Goal: Task Accomplishment & Management: Use online tool/utility

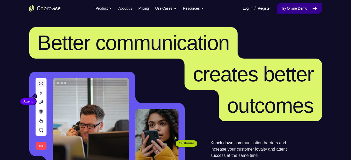
click at [306, 10] on link "Try Online Demo" at bounding box center [299, 8] width 45 height 10
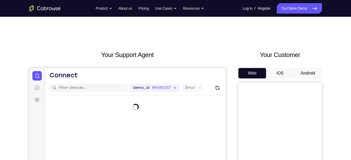
click at [309, 73] on button "Android" at bounding box center [308, 73] width 28 height 10
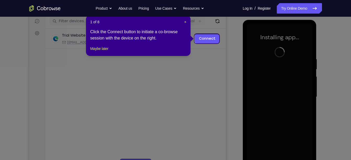
scroll to position [66, 0]
click at [184, 23] on span "×" at bounding box center [185, 22] width 2 height 4
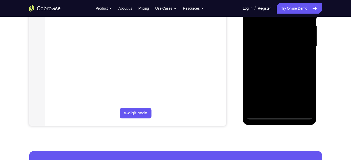
scroll to position [118, 0]
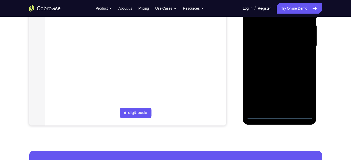
click at [281, 115] on div at bounding box center [280, 46] width 66 height 146
click at [304, 91] on div at bounding box center [280, 46] width 66 height 146
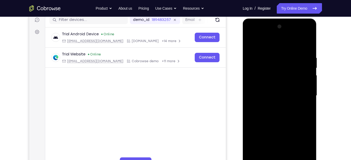
scroll to position [68, 0]
click at [279, 42] on div at bounding box center [280, 96] width 66 height 146
click at [260, 82] on div at bounding box center [280, 96] width 66 height 146
click at [265, 94] on div at bounding box center [280, 96] width 66 height 146
click at [273, 84] on div at bounding box center [280, 96] width 66 height 146
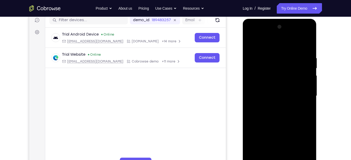
click at [273, 100] on div at bounding box center [280, 96] width 66 height 146
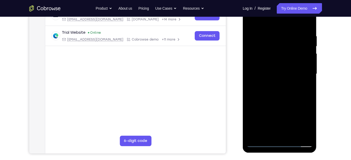
scroll to position [90, 0]
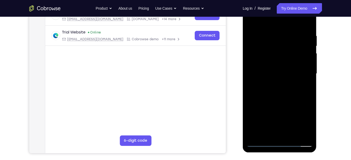
click at [283, 135] on div at bounding box center [280, 74] width 66 height 146
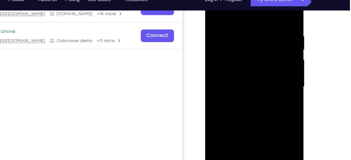
click at [246, 56] on div at bounding box center [242, 61] width 66 height 146
click at [214, 64] on div at bounding box center [242, 61] width 66 height 146
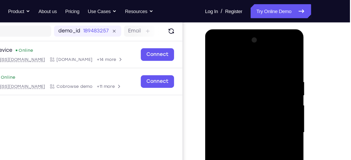
scroll to position [60, 0]
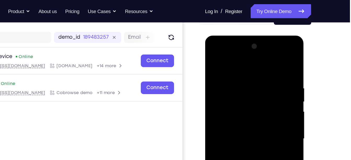
click at [271, 63] on div at bounding box center [242, 112] width 66 height 146
click at [225, 67] on div at bounding box center [242, 112] width 66 height 146
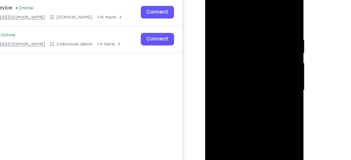
click at [214, 11] on div at bounding box center [242, 64] width 66 height 146
click at [237, 46] on div at bounding box center [242, 64] width 66 height 146
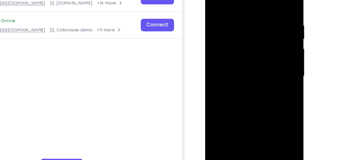
scroll to position [66, 0]
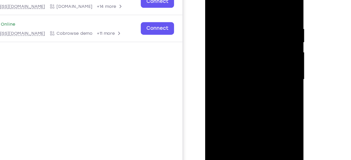
click at [270, 4] on div at bounding box center [242, 53] width 66 height 146
click at [239, 5] on div at bounding box center [242, 53] width 66 height 146
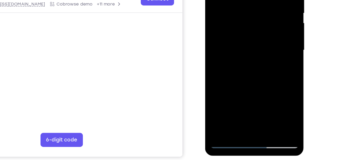
scroll to position [85, 0]
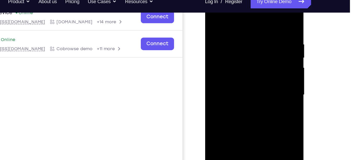
click at [213, 16] on div at bounding box center [242, 69] width 66 height 146
click at [258, 22] on div at bounding box center [242, 69] width 66 height 146
click at [237, 84] on div at bounding box center [242, 69] width 66 height 146
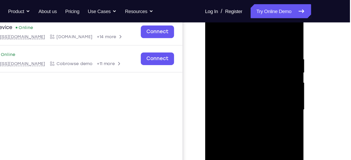
scroll to position [81, 0]
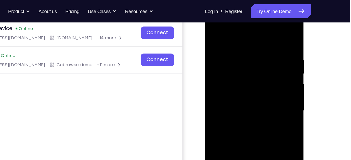
click at [211, 32] on div at bounding box center [242, 84] width 66 height 146
click at [248, 32] on div at bounding box center [242, 84] width 66 height 146
click at [258, 32] on div at bounding box center [242, 84] width 66 height 146
click at [227, 49] on div at bounding box center [242, 84] width 66 height 146
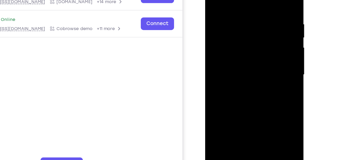
click at [223, 52] on div at bounding box center [242, 49] width 66 height 146
click at [231, 102] on div at bounding box center [242, 49] width 66 height 146
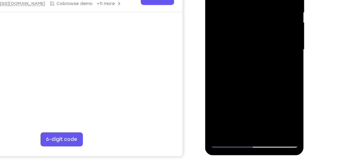
scroll to position [102, 0]
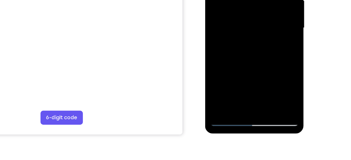
click at [223, 70] on div at bounding box center [242, 2] width 66 height 146
click at [243, 38] on div at bounding box center [242, 2] width 66 height 146
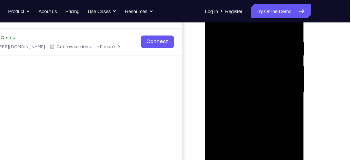
scroll to position [94, 0]
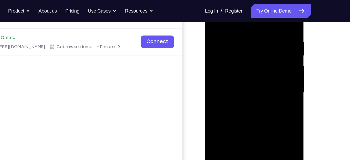
click at [230, 21] on div at bounding box center [242, 66] width 66 height 146
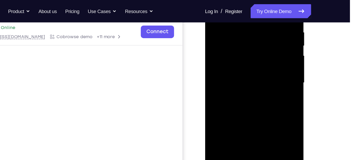
scroll to position [87, 0]
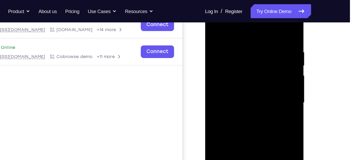
click at [223, 51] on div at bounding box center [242, 77] width 66 height 146
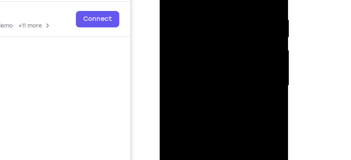
click at [223, 30] on div at bounding box center [196, 28] width 66 height 146
drag, startPoint x: 224, startPoint y: 32, endPoint x: 193, endPoint y: 33, distance: 31.1
click at [193, 33] on div at bounding box center [196, 28] width 66 height 146
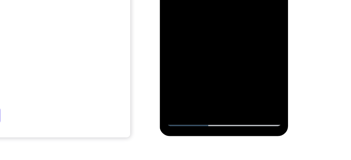
scroll to position [113, 0]
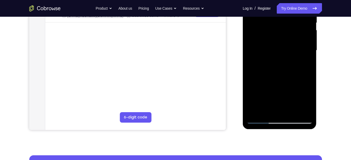
click at [259, 121] on div at bounding box center [280, 50] width 66 height 146
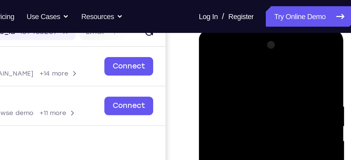
scroll to position [71, 0]
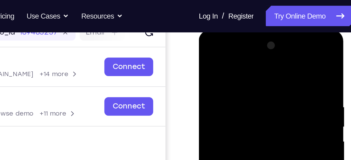
click at [206, 54] on div at bounding box center [236, 107] width 66 height 146
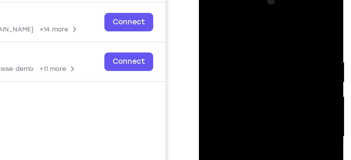
click at [210, 9] on div at bounding box center [236, 62] width 66 height 146
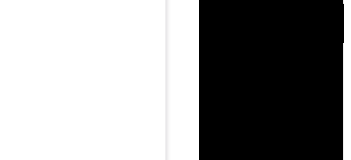
drag, startPoint x: 233, startPoint y: 6, endPoint x: 237, endPoint y: -30, distance: 36.3
drag, startPoint x: 239, startPoint y: -3, endPoint x: 242, endPoint y: -39, distance: 36.2
drag, startPoint x: 241, startPoint y: -3, endPoint x: 244, endPoint y: -50, distance: 47.4
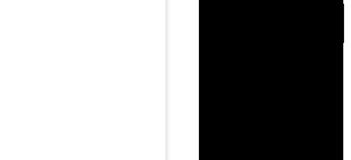
drag, startPoint x: 240, startPoint y: -1, endPoint x: 243, endPoint y: -56, distance: 54.7
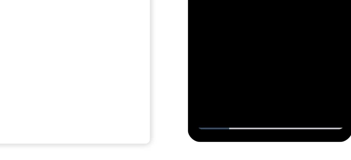
scroll to position [90, 0]
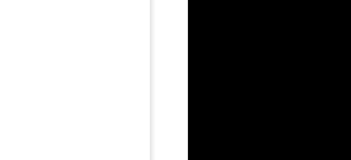
drag, startPoint x: 224, startPoint y: -83, endPoint x: 225, endPoint y: -97, distance: 13.6
drag, startPoint x: 226, startPoint y: -54, endPoint x: 227, endPoint y: -96, distance: 41.8
drag, startPoint x: 225, startPoint y: -51, endPoint x: 227, endPoint y: -87, distance: 36.3
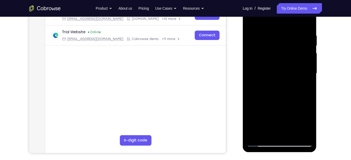
click at [262, 141] on div at bounding box center [280, 73] width 66 height 146
drag, startPoint x: 279, startPoint y: 90, endPoint x: 280, endPoint y: 1, distance: 88.8
click at [280, 1] on div at bounding box center [280, 73] width 66 height 146
drag, startPoint x: 278, startPoint y: 98, endPoint x: 279, endPoint y: 61, distance: 36.6
click at [279, 61] on div at bounding box center [280, 73] width 66 height 146
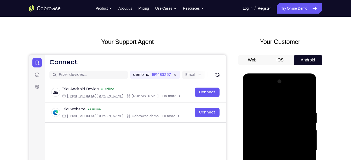
scroll to position [13, 0]
click at [275, 91] on div at bounding box center [280, 151] width 66 height 146
click at [284, 90] on div at bounding box center [280, 151] width 66 height 146
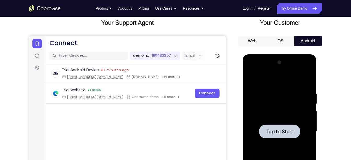
scroll to position [32, 0]
click at [278, 135] on div at bounding box center [279, 131] width 41 height 14
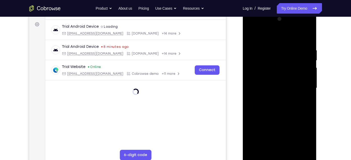
scroll to position [86, 0]
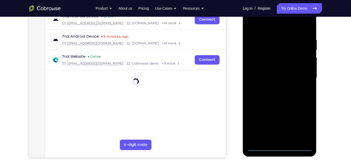
click at [279, 147] on div at bounding box center [280, 78] width 66 height 146
click at [304, 125] on div at bounding box center [280, 78] width 66 height 146
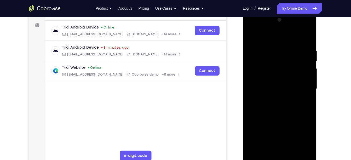
scroll to position [73, 0]
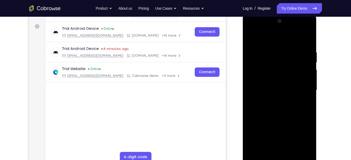
click at [275, 42] on div at bounding box center [280, 90] width 66 height 146
click at [256, 77] on div at bounding box center [280, 90] width 66 height 146
click at [264, 92] on div at bounding box center [280, 90] width 66 height 146
click at [258, 82] on div at bounding box center [280, 90] width 66 height 146
click at [264, 94] on div at bounding box center [280, 90] width 66 height 146
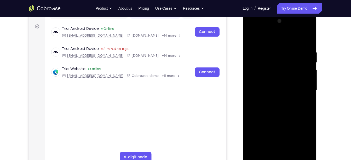
click at [284, 151] on div at bounding box center [280, 90] width 66 height 146
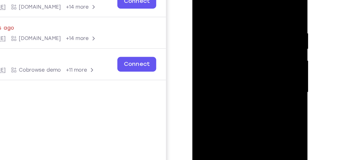
drag, startPoint x: 236, startPoint y: 68, endPoint x: 236, endPoint y: 31, distance: 36.8
click at [236, 31] on div at bounding box center [229, 49] width 66 height 146
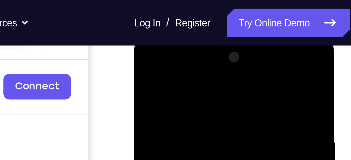
scroll to position [73, 0]
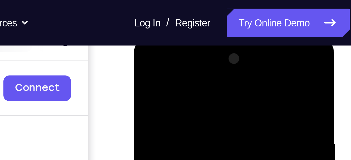
click at [171, 54] on div at bounding box center [171, 114] width 66 height 146
click at [167, 54] on div at bounding box center [171, 114] width 66 height 146
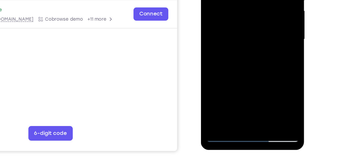
scroll to position [89, 0]
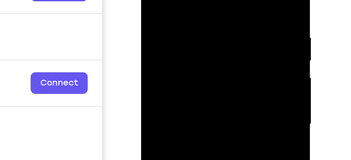
click at [171, 0] on div at bounding box center [178, 24] width 66 height 146
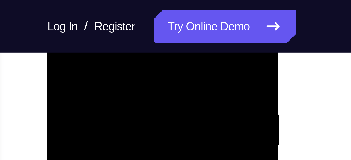
click at [112, 18] on div at bounding box center [84, 68] width 66 height 146
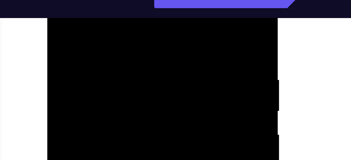
click at [92, 0] on div at bounding box center [84, 34] width 66 height 146
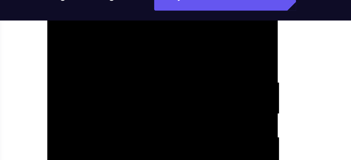
click at [112, 0] on div at bounding box center [84, 36] width 66 height 146
click at [113, 0] on div at bounding box center [84, 36] width 66 height 146
click at [79, 0] on div at bounding box center [84, 36] width 66 height 146
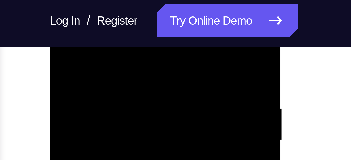
click at [59, 11] on div at bounding box center [87, 62] width 66 height 146
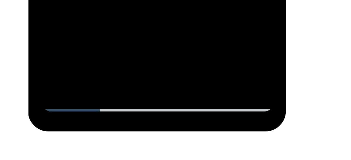
scroll to position [91, 0]
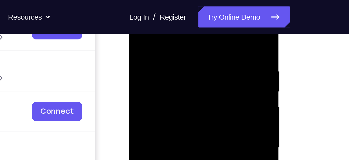
scroll to position [90, 0]
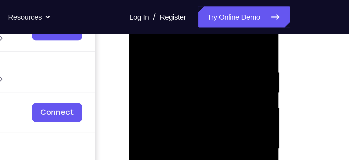
click at [192, 33] on div at bounding box center [166, 70] width 66 height 146
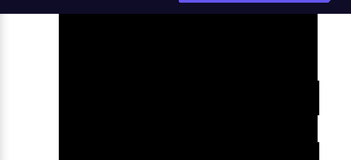
click at [122, 0] on div at bounding box center [96, 19] width 66 height 146
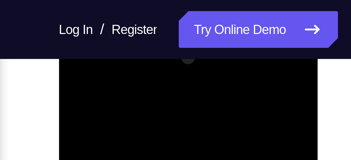
scroll to position [77, 0]
click at [94, 48] on div at bounding box center [96, 109] width 66 height 146
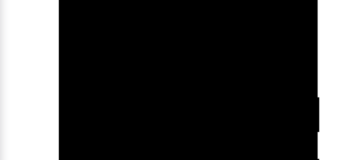
click at [69, 0] on div at bounding box center [96, 36] width 66 height 146
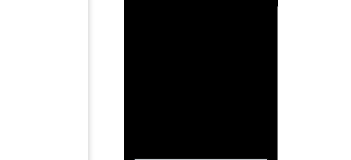
drag, startPoint x: 165, startPoint y: -36, endPoint x: 161, endPoint y: -65, distance: 28.8
drag, startPoint x: 158, startPoint y: -46, endPoint x: 159, endPoint y: -80, distance: 34.0
drag, startPoint x: 154, startPoint y: -40, endPoint x: 152, endPoint y: -77, distance: 37.6
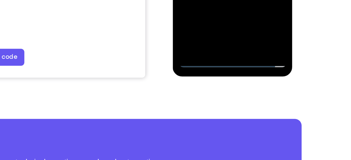
scroll to position [134, 0]
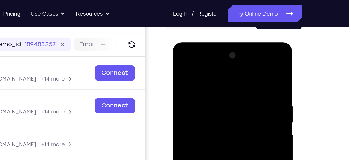
scroll to position [60, 0]
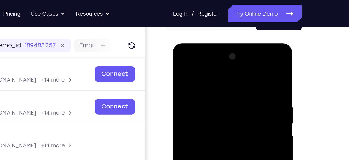
drag, startPoint x: 231, startPoint y: 116, endPoint x: 231, endPoint y: 75, distance: 41.8
drag, startPoint x: 59, startPoint y: 32, endPoint x: 326, endPoint y: 52, distance: 268.3
click at [326, 52] on div "Your Support Agent Your Customer Web iOS Android Next Steps We’d be happy to gi…" at bounding box center [175, 129] width 334 height 344
click at [208, 71] on div at bounding box center [210, 120] width 66 height 146
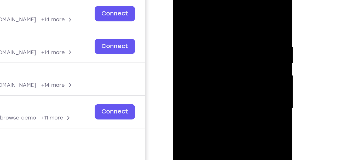
click at [188, 45] on div at bounding box center [210, 60] width 66 height 146
click at [204, 59] on div at bounding box center [210, 60] width 66 height 146
click at [195, 59] on div at bounding box center [210, 60] width 66 height 146
click at [197, 65] on div at bounding box center [210, 60] width 66 height 146
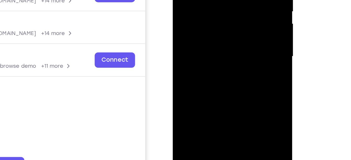
scroll to position [67, 0]
click at [205, 69] on div at bounding box center [210, 8] width 66 height 146
drag, startPoint x: 200, startPoint y: 45, endPoint x: 203, endPoint y: -24, distance: 68.7
click at [203, 0] on div at bounding box center [210, 8] width 66 height 146
drag, startPoint x: 204, startPoint y: 24, endPoint x: 208, endPoint y: -33, distance: 57.6
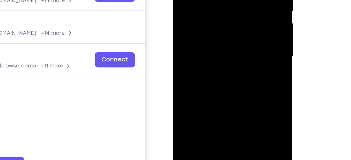
click at [208, 0] on div at bounding box center [210, 8] width 66 height 146
drag, startPoint x: 210, startPoint y: 19, endPoint x: 214, endPoint y: -39, distance: 58.4
click at [214, 0] on div at bounding box center [210, 8] width 66 height 146
drag, startPoint x: 210, startPoint y: 32, endPoint x: 215, endPoint y: -32, distance: 64.4
click at [215, 0] on div at bounding box center [210, 8] width 66 height 146
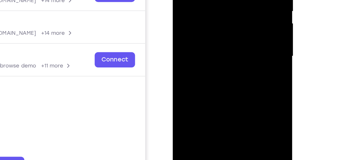
drag, startPoint x: 211, startPoint y: 43, endPoint x: 211, endPoint y: -2, distance: 44.7
click at [211, 0] on div at bounding box center [210, 8] width 66 height 146
drag, startPoint x: 207, startPoint y: 26, endPoint x: 205, endPoint y: -17, distance: 43.1
click at [205, 0] on div at bounding box center [210, 8] width 66 height 146
drag, startPoint x: 212, startPoint y: 37, endPoint x: 213, endPoint y: 21, distance: 15.4
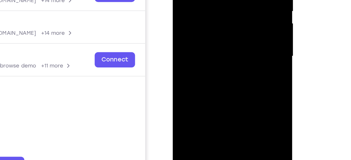
click at [213, 21] on div at bounding box center [210, 8] width 66 height 146
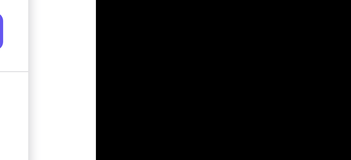
drag, startPoint x: 128, startPoint y: -186, endPoint x: 129, endPoint y: -209, distance: 22.7
drag, startPoint x: 132, startPoint y: -194, endPoint x: 132, endPoint y: -213, distance: 18.8
drag, startPoint x: 132, startPoint y: -193, endPoint x: 132, endPoint y: -219, distance: 26.1
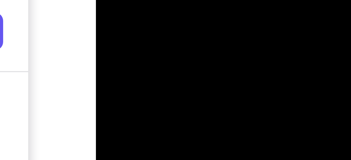
drag, startPoint x: 131, startPoint y: -190, endPoint x: 132, endPoint y: -217, distance: 27.7
drag, startPoint x: 128, startPoint y: -194, endPoint x: 129, endPoint y: -216, distance: 22.0
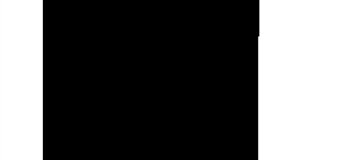
drag, startPoint x: 89, startPoint y: -86, endPoint x: 91, endPoint y: -127, distance: 40.3
drag, startPoint x: 83, startPoint y: -79, endPoint x: 89, endPoint y: -118, distance: 39.5
drag, startPoint x: 85, startPoint y: -83, endPoint x: 85, endPoint y: -118, distance: 34.7
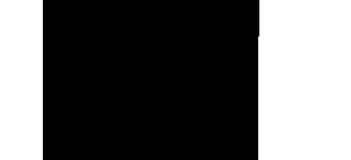
drag, startPoint x: 86, startPoint y: -90, endPoint x: 87, endPoint y: -111, distance: 21.2
drag, startPoint x: 88, startPoint y: -95, endPoint x: 87, endPoint y: -120, distance: 25.3
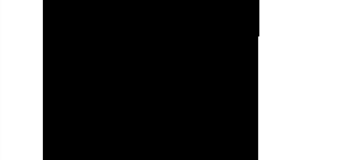
drag, startPoint x: 87, startPoint y: -91, endPoint x: 88, endPoint y: -120, distance: 29.0
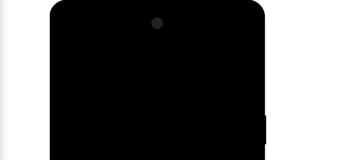
drag, startPoint x: 88, startPoint y: 100, endPoint x: 83, endPoint y: 54, distance: 45.9
click at [83, 54] on div at bounding box center [87, 77] width 66 height 146
drag, startPoint x: 81, startPoint y: 32, endPoint x: 80, endPoint y: 40, distance: 7.9
click at [80, 40] on div at bounding box center [87, 77] width 66 height 146
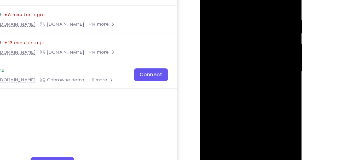
scroll to position [68, 0]
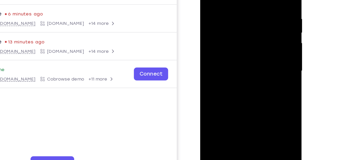
drag, startPoint x: 237, startPoint y: 74, endPoint x: 234, endPoint y: 11, distance: 62.5
click at [234, 11] on div at bounding box center [237, 42] width 66 height 146
drag, startPoint x: 237, startPoint y: 70, endPoint x: 239, endPoint y: 1, distance: 68.7
click at [239, 1] on div at bounding box center [237, 42] width 66 height 146
drag, startPoint x: 239, startPoint y: 93, endPoint x: 237, endPoint y: 24, distance: 68.7
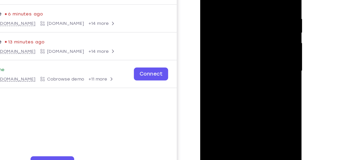
click at [237, 24] on div at bounding box center [237, 42] width 66 height 146
drag, startPoint x: 243, startPoint y: 83, endPoint x: 241, endPoint y: 28, distance: 55.4
click at [241, 28] on div at bounding box center [237, 42] width 66 height 146
drag, startPoint x: 243, startPoint y: 71, endPoint x: 241, endPoint y: 28, distance: 43.1
click at [241, 28] on div at bounding box center [237, 42] width 66 height 146
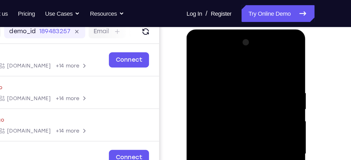
drag, startPoint x: 223, startPoint y: 84, endPoint x: 224, endPoint y: 31, distance: 52.5
click at [224, 31] on div at bounding box center [223, 108] width 74 height 156
drag, startPoint x: 222, startPoint y: 93, endPoint x: 221, endPoint y: 32, distance: 60.9
click at [221, 32] on div at bounding box center [223, 108] width 74 height 156
drag, startPoint x: 225, startPoint y: 80, endPoint x: 224, endPoint y: 26, distance: 53.8
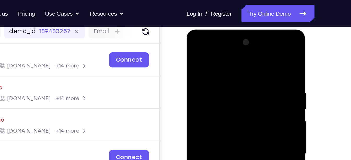
click at [224, 30] on html "Online web based iOS Simulators and Android Emulators. Run iPhone, iPad, Mobile…" at bounding box center [223, 108] width 74 height 157
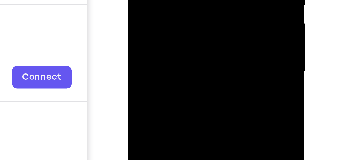
scroll to position [74, 0]
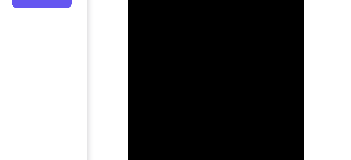
drag, startPoint x: 162, startPoint y: -77, endPoint x: 166, endPoint y: -111, distance: 34.1
drag, startPoint x: 162, startPoint y: -81, endPoint x: 162, endPoint y: -116, distance: 35.3
drag, startPoint x: 161, startPoint y: -81, endPoint x: 162, endPoint y: -110, distance: 28.7
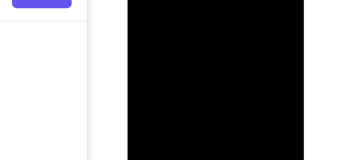
drag, startPoint x: 162, startPoint y: -73, endPoint x: 160, endPoint y: -106, distance: 33.0
drag, startPoint x: 162, startPoint y: -78, endPoint x: 161, endPoint y: -119, distance: 41.3
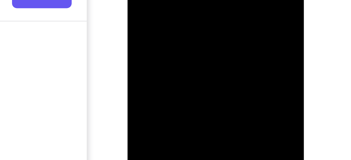
drag, startPoint x: 168, startPoint y: -69, endPoint x: 165, endPoint y: -103, distance: 33.8
drag, startPoint x: 165, startPoint y: -82, endPoint x: 163, endPoint y: -102, distance: 19.7
drag, startPoint x: 162, startPoint y: -75, endPoint x: 159, endPoint y: -116, distance: 41.1
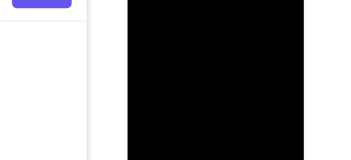
drag, startPoint x: 164, startPoint y: -68, endPoint x: 163, endPoint y: -106, distance: 37.9
drag, startPoint x: 161, startPoint y: -79, endPoint x: 161, endPoint y: -114, distance: 34.5
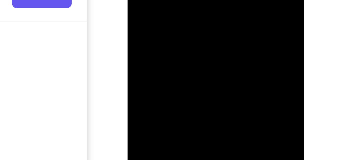
drag, startPoint x: 166, startPoint y: -85, endPoint x: 165, endPoint y: -116, distance: 30.8
drag, startPoint x: 164, startPoint y: -88, endPoint x: 167, endPoint y: -117, distance: 29.7
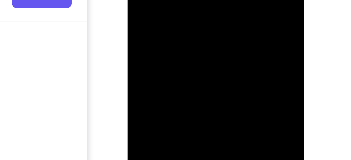
scroll to position [84, 0]
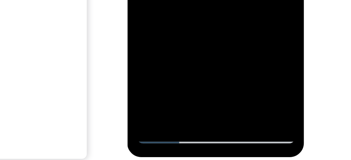
drag, startPoint x: 167, startPoint y: -101, endPoint x: 166, endPoint y: -120, distance: 18.6
drag, startPoint x: 173, startPoint y: -96, endPoint x: 172, endPoint y: -115, distance: 18.6
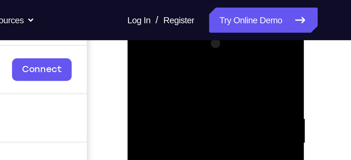
scroll to position [75, 0]
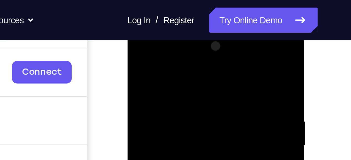
click at [135, 53] on div at bounding box center [164, 104] width 66 height 146
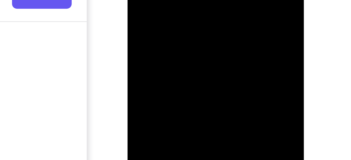
drag, startPoint x: 164, startPoint y: -64, endPoint x: 165, endPoint y: -104, distance: 40.0
drag, startPoint x: 164, startPoint y: -74, endPoint x: 166, endPoint y: -111, distance: 37.2
drag, startPoint x: 170, startPoint y: -83, endPoint x: 172, endPoint y: -124, distance: 40.8
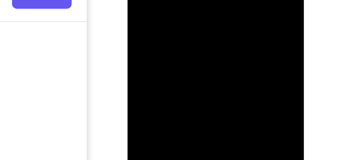
drag, startPoint x: 167, startPoint y: -88, endPoint x: 170, endPoint y: -124, distance: 35.8
drag, startPoint x: 167, startPoint y: -81, endPoint x: 169, endPoint y: -124, distance: 42.6
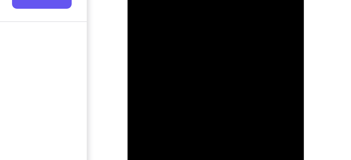
drag, startPoint x: 166, startPoint y: -86, endPoint x: 167, endPoint y: -123, distance: 37.1
drag, startPoint x: 165, startPoint y: -77, endPoint x: 165, endPoint y: -121, distance: 44.7
drag, startPoint x: 153, startPoint y: -77, endPoint x: 154, endPoint y: -100, distance: 23.0
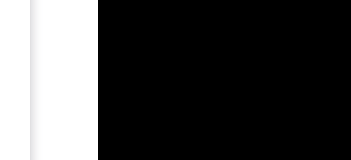
drag, startPoint x: 125, startPoint y: -255, endPoint x: 125, endPoint y: -262, distance: 7.1
drag, startPoint x: 133, startPoint y: -271, endPoint x: 127, endPoint y: -244, distance: 27.3
drag, startPoint x: 133, startPoint y: -267, endPoint x: 131, endPoint y: -254, distance: 14.0
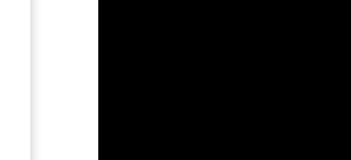
drag, startPoint x: 126, startPoint y: -269, endPoint x: 122, endPoint y: -249, distance: 20.0
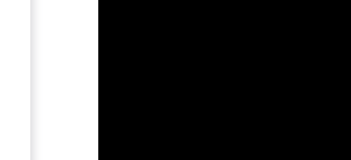
drag, startPoint x: 135, startPoint y: -110, endPoint x: 138, endPoint y: -129, distance: 19.6
drag, startPoint x: 130, startPoint y: -114, endPoint x: 132, endPoint y: -134, distance: 19.9
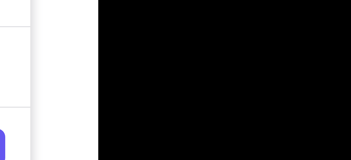
drag, startPoint x: 130, startPoint y: -97, endPoint x: 132, endPoint y: -121, distance: 24.9
drag, startPoint x: 133, startPoint y: -100, endPoint x: 136, endPoint y: -129, distance: 29.6
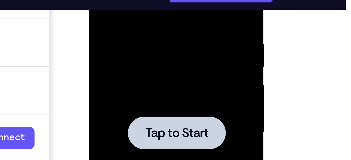
click at [120, 28] on span "Tap to Start" at bounding box center [126, 27] width 27 height 5
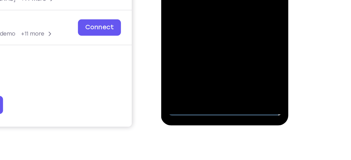
scroll to position [103, 0]
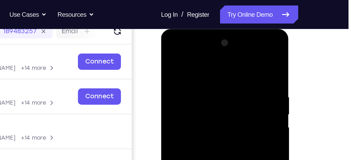
scroll to position [69, 0]
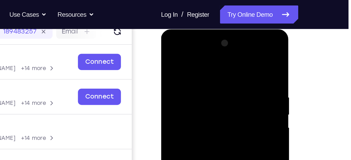
click at [195, 54] on div at bounding box center [198, 106] width 66 height 146
click at [175, 91] on div at bounding box center [198, 106] width 66 height 146
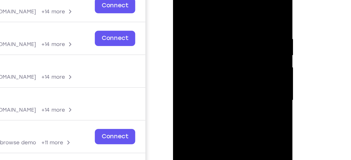
click at [199, 50] on div at bounding box center [210, 52] width 66 height 146
click at [191, 45] on div at bounding box center [210, 52] width 66 height 146
click at [198, 57] on div at bounding box center [210, 52] width 66 height 146
click at [221, 64] on div at bounding box center [210, 52] width 66 height 146
click at [205, 56] on div at bounding box center [210, 52] width 66 height 146
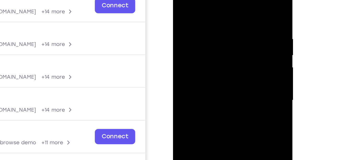
click at [203, 74] on div at bounding box center [210, 52] width 66 height 146
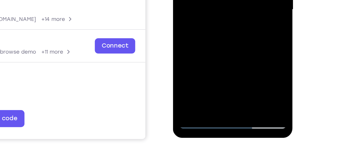
scroll to position [96, 0]
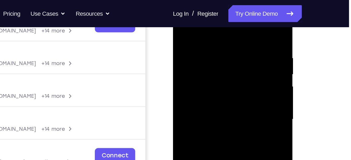
scroll to position [90, 0]
click at [226, 26] on div at bounding box center [210, 71] width 66 height 146
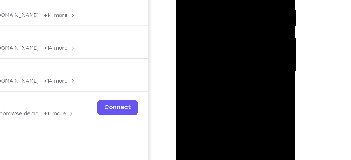
scroll to position [70, 0]
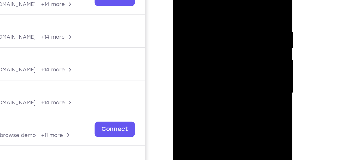
click at [183, 0] on div at bounding box center [210, 45] width 66 height 146
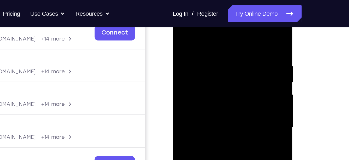
scroll to position [85, 0]
click at [227, 32] on div at bounding box center [210, 79] width 66 height 146
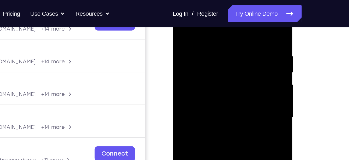
scroll to position [91, 0]
click at [181, 34] on div at bounding box center [210, 70] width 66 height 146
click at [209, 30] on div at bounding box center [210, 70] width 66 height 146
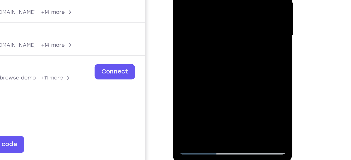
scroll to position [94, 0]
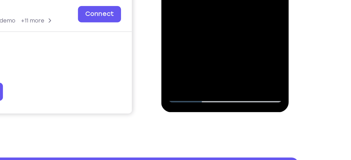
scroll to position [111, 0]
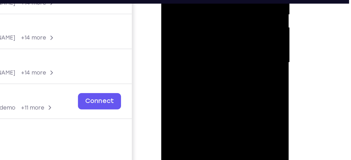
click at [219, 11] on div at bounding box center [198, 6] width 66 height 146
click at [223, 16] on div at bounding box center [198, 6] width 66 height 146
click at [226, 4] on div at bounding box center [198, 6] width 66 height 146
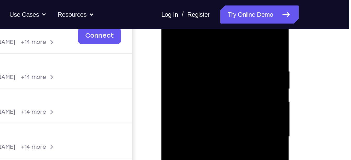
scroll to position [83, 0]
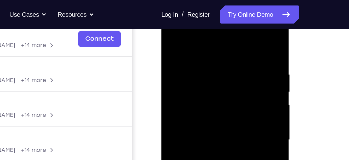
click at [227, 34] on div at bounding box center [198, 83] width 66 height 146
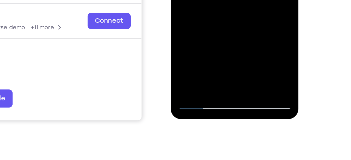
scroll to position [106, 0]
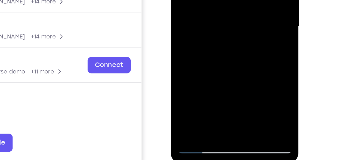
drag, startPoint x: 210, startPoint y: 8, endPoint x: 212, endPoint y: -43, distance: 50.5
drag, startPoint x: 208, startPoint y: 1, endPoint x: 201, endPoint y: 20, distance: 20.9
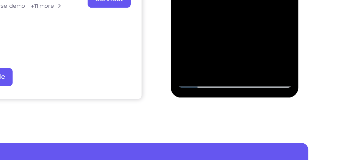
scroll to position [119, 0]
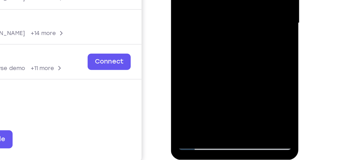
drag, startPoint x: 212, startPoint y: 16, endPoint x: 213, endPoint y: -2, distance: 17.5
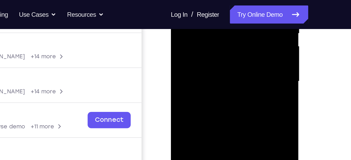
scroll to position [116, 0]
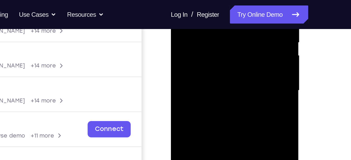
scroll to position [111, 0]
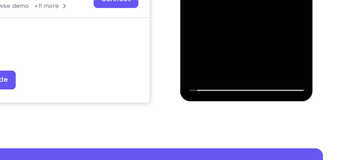
scroll to position [115, 0]
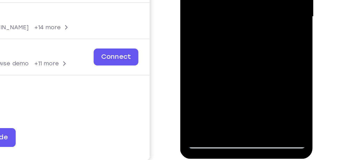
scroll to position [83, 0]
